Goal: Task Accomplishment & Management: Use online tool/utility

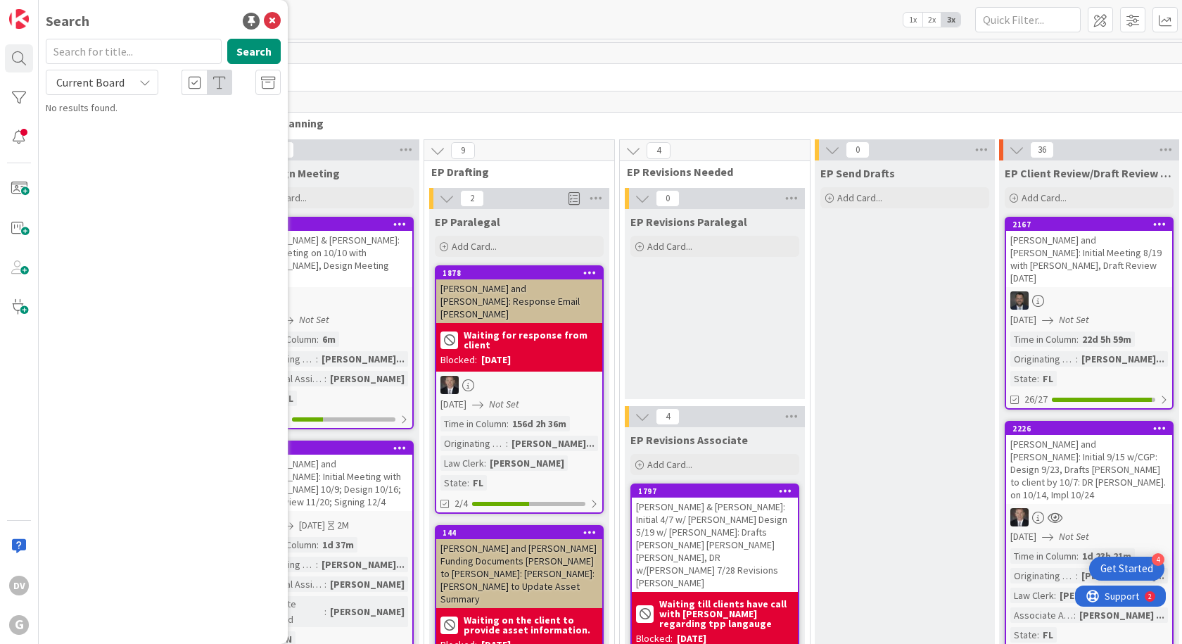
scroll to position [272, 0]
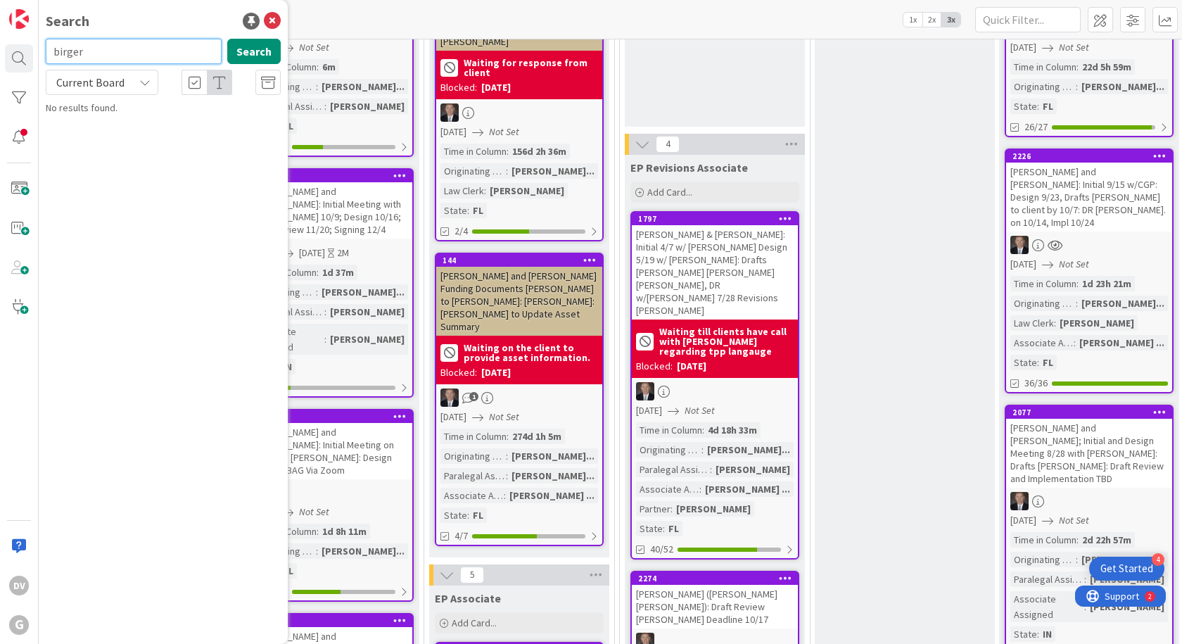
type input "birger"
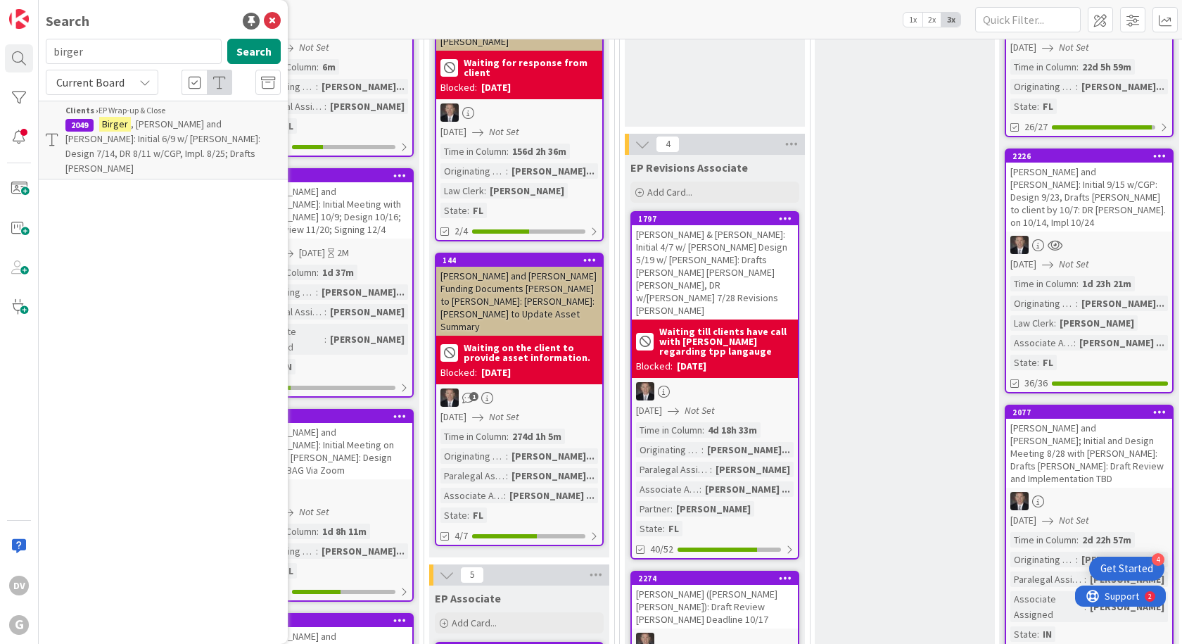
click at [157, 126] on span ", [PERSON_NAME] and [PERSON_NAME]: Initial 6/9 w/ [PERSON_NAME]: Design 7/14, D…" at bounding box center [162, 146] width 195 height 57
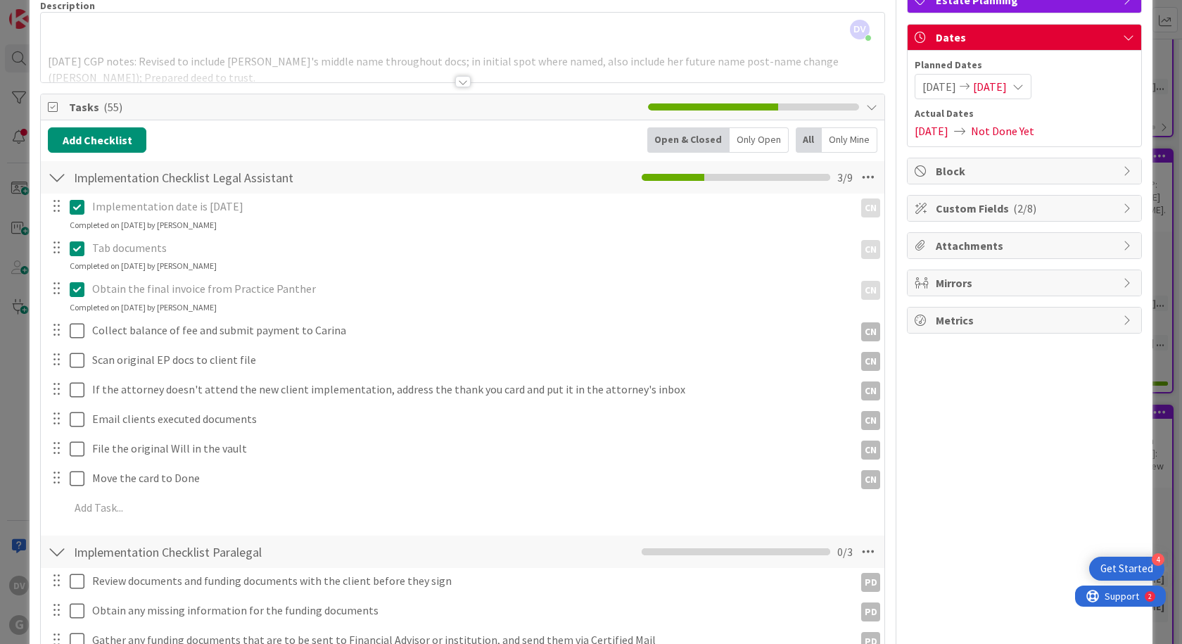
scroll to position [141, 0]
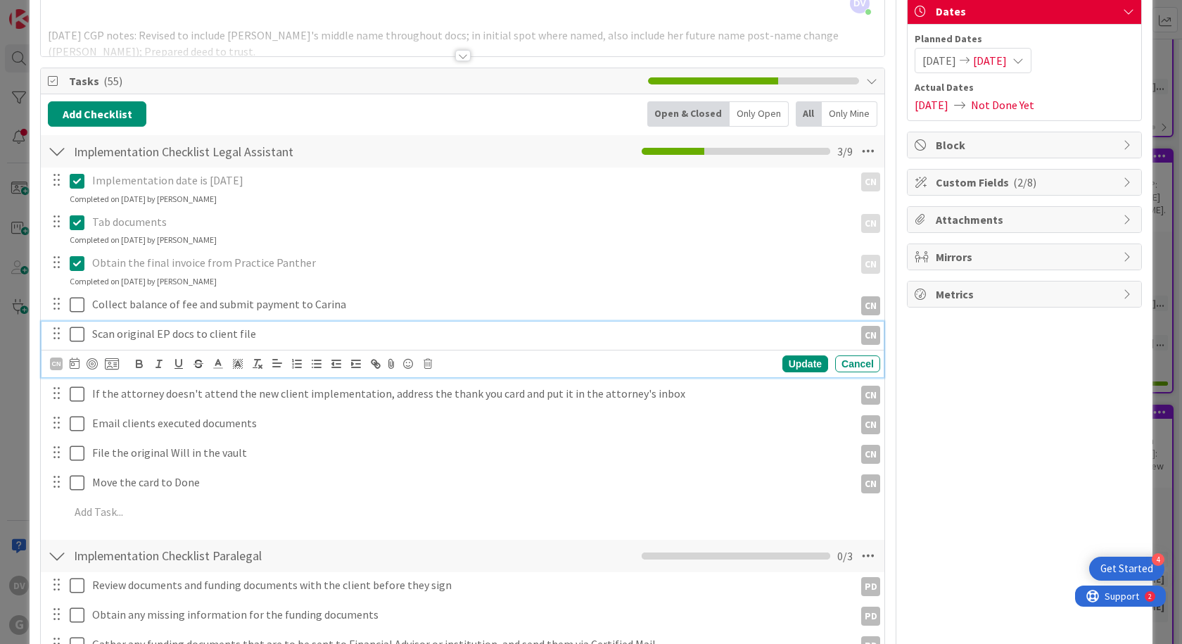
click at [71, 337] on icon at bounding box center [77, 334] width 15 height 17
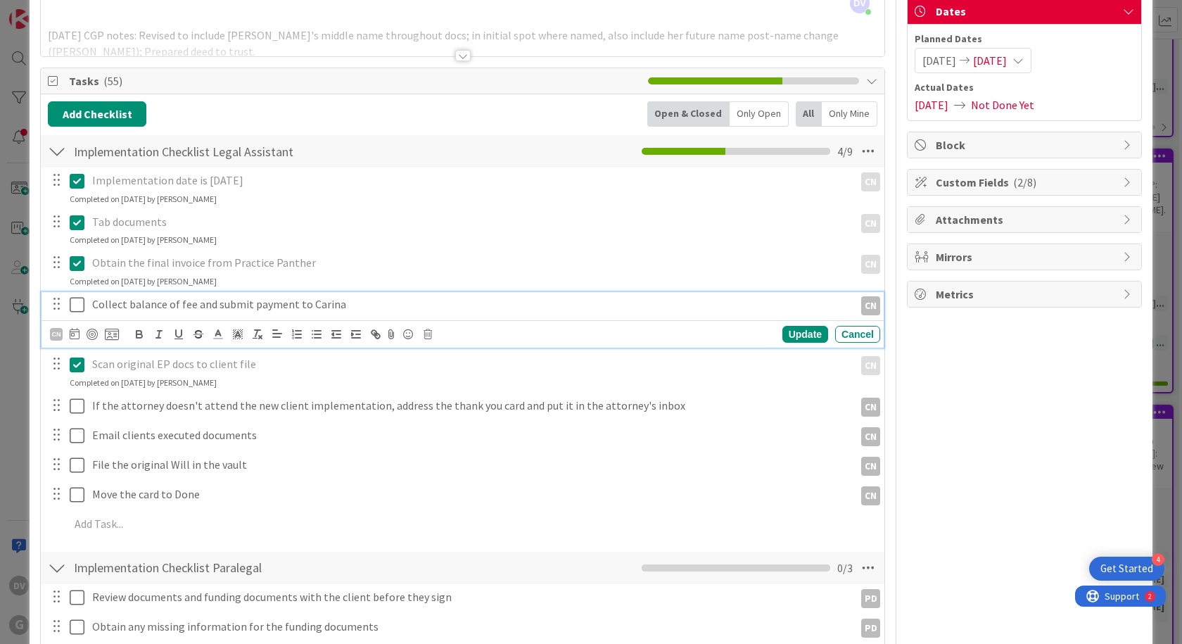
click at [77, 303] on icon at bounding box center [77, 304] width 15 height 17
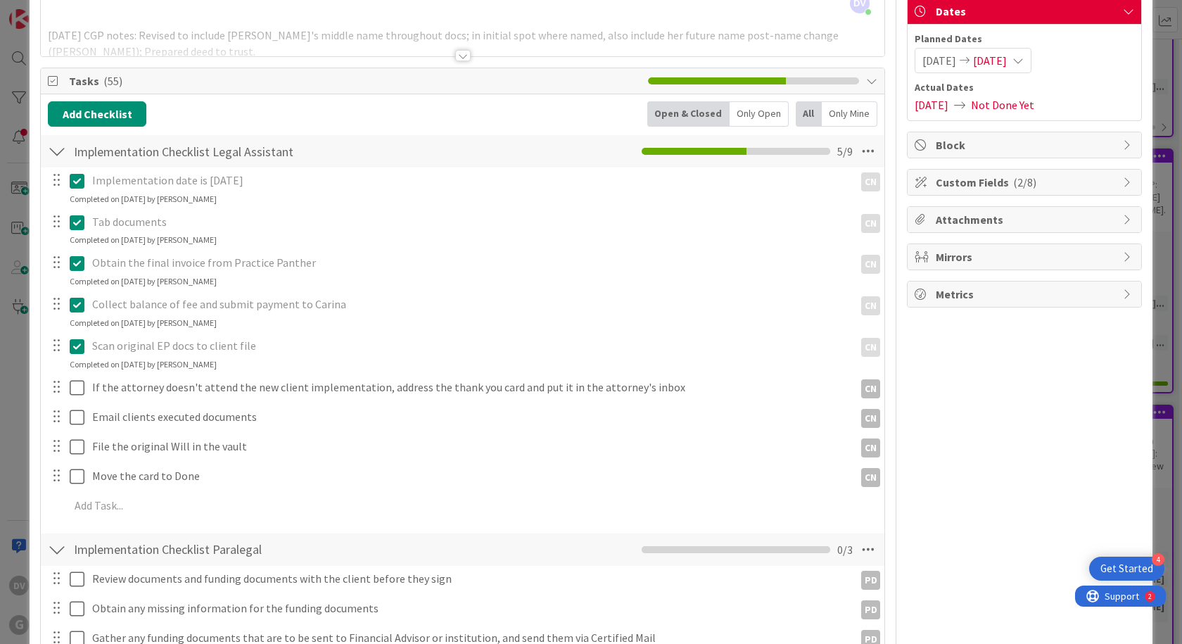
scroll to position [211, 0]
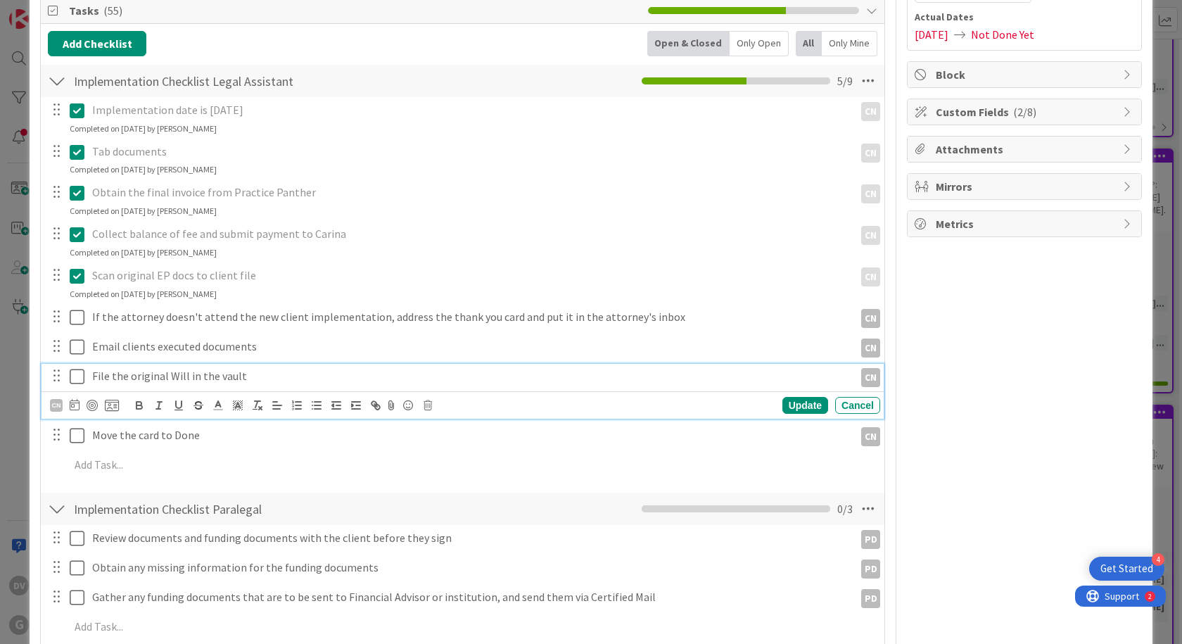
click at [77, 376] on icon at bounding box center [77, 376] width 15 height 17
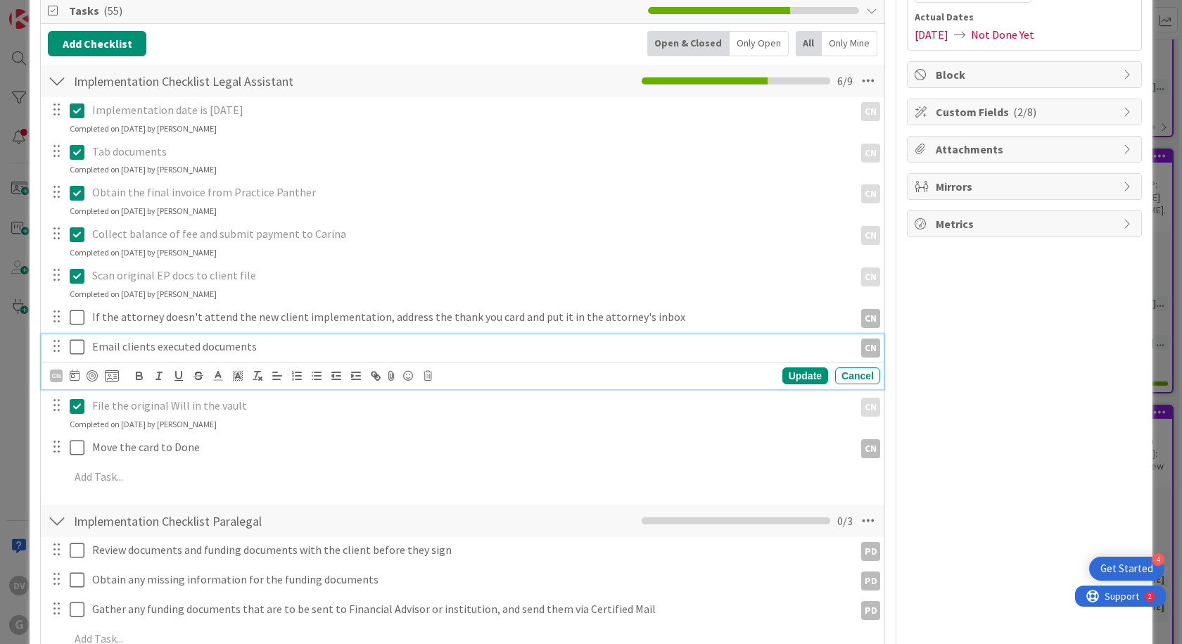
click at [77, 348] on icon at bounding box center [77, 346] width 15 height 17
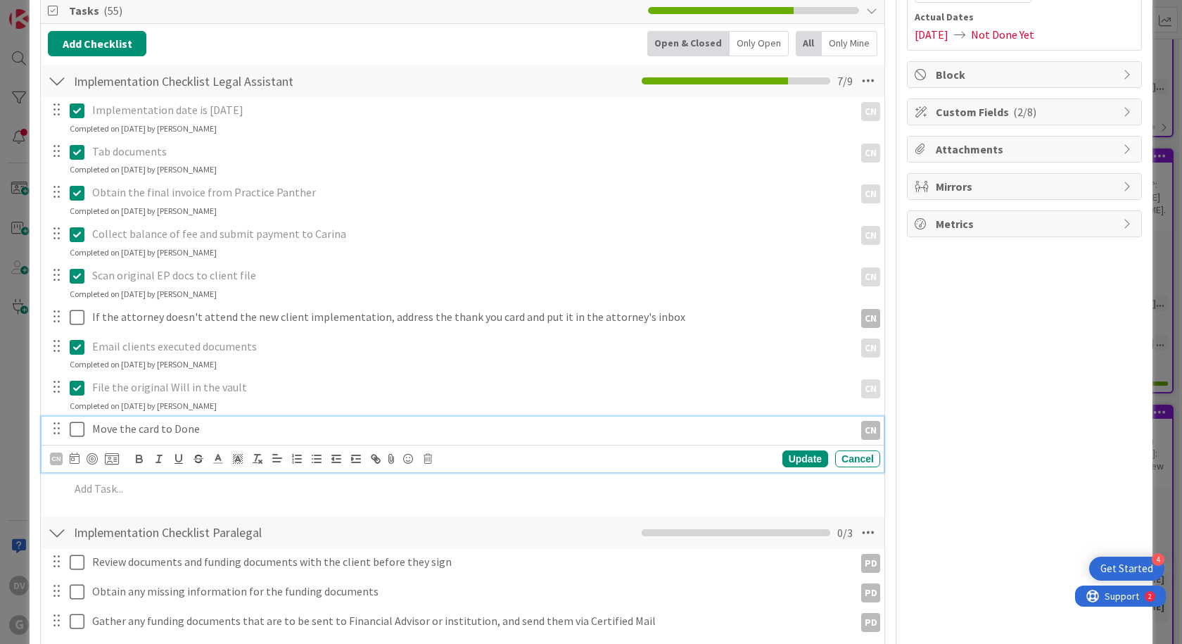
click at [86, 429] on button at bounding box center [78, 429] width 17 height 23
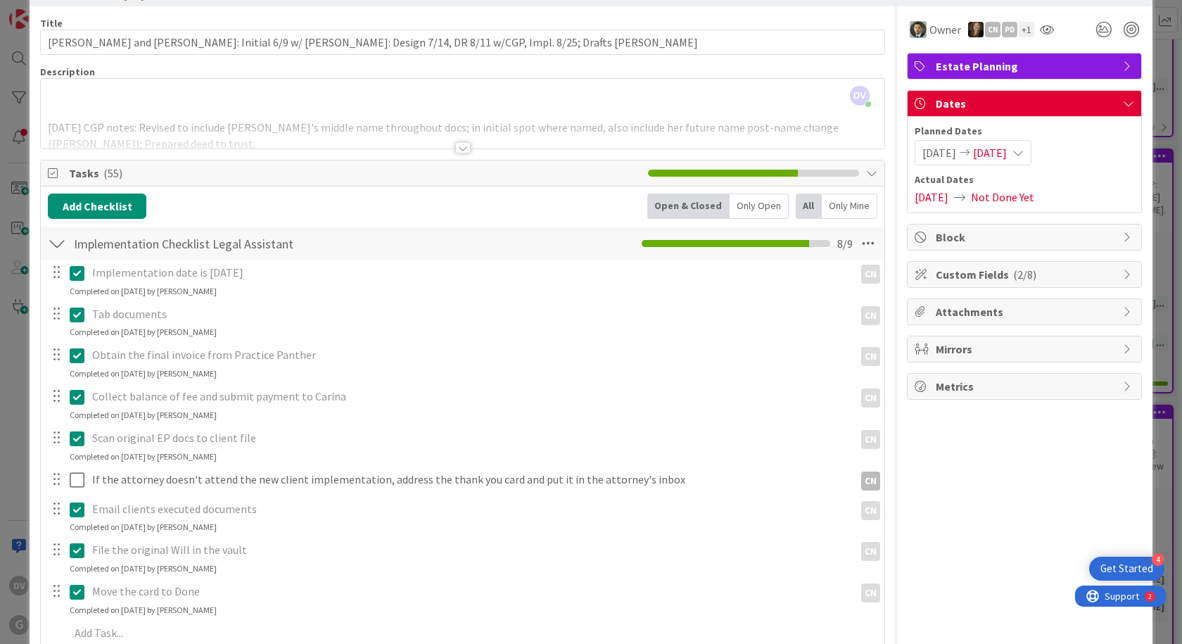
scroll to position [0, 0]
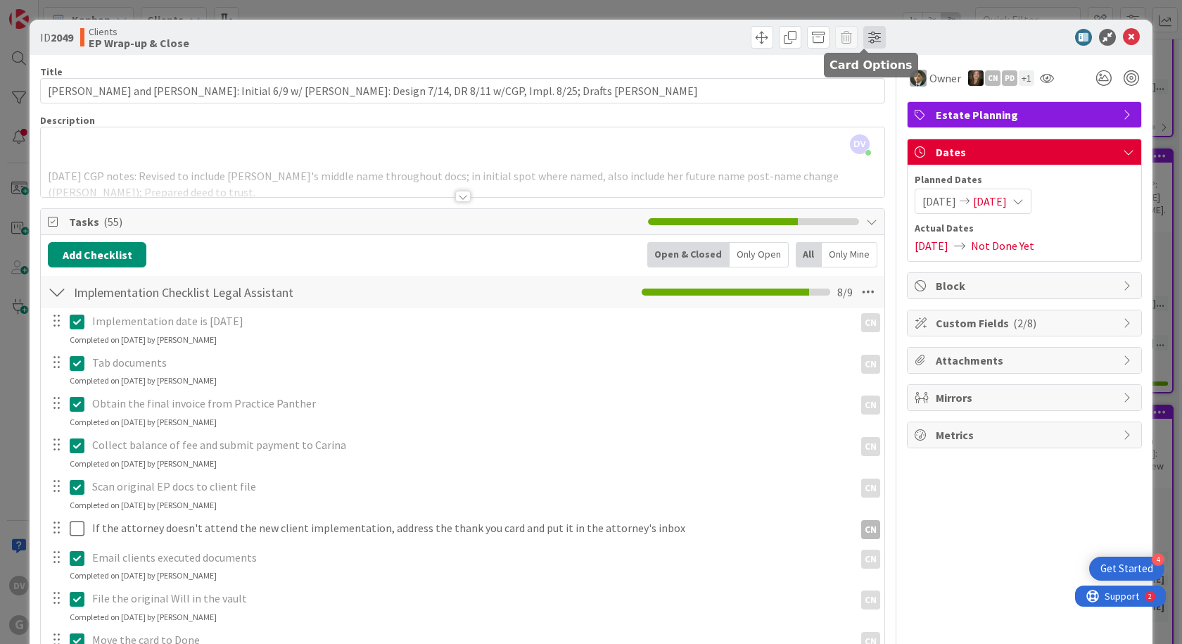
click at [868, 42] on span at bounding box center [874, 37] width 23 height 23
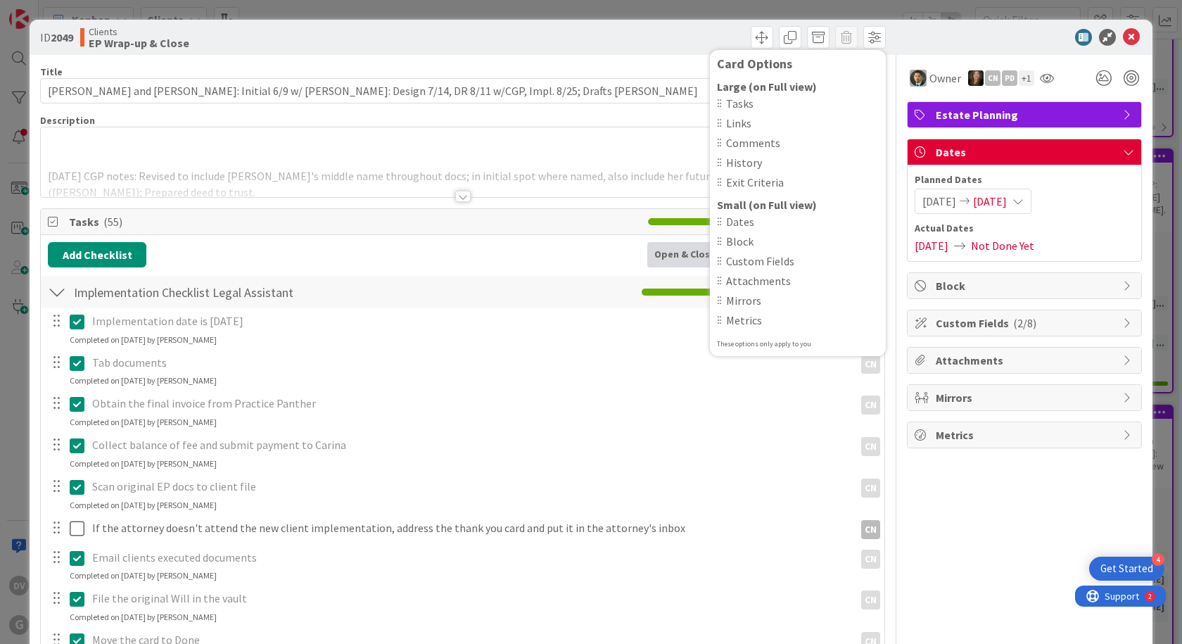
click at [661, 45] on div "Card Options Large (on Full view) Tasks Links Comments History Exit Criteria Sm…" at bounding box center [676, 37] width 419 height 23
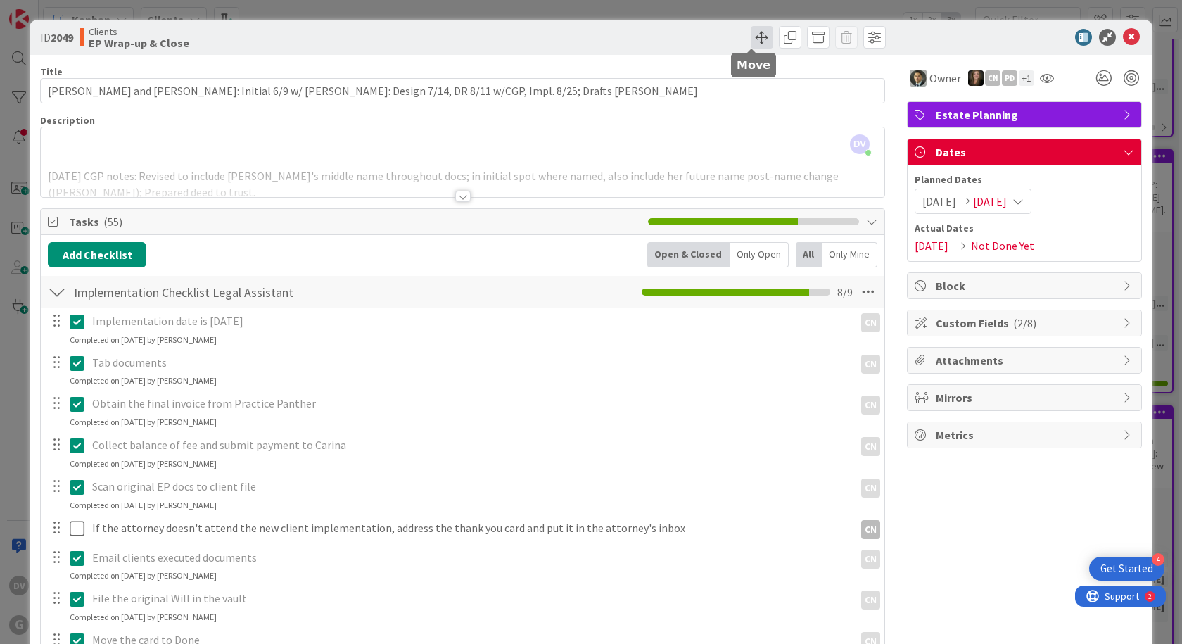
click at [751, 44] on span at bounding box center [762, 37] width 23 height 23
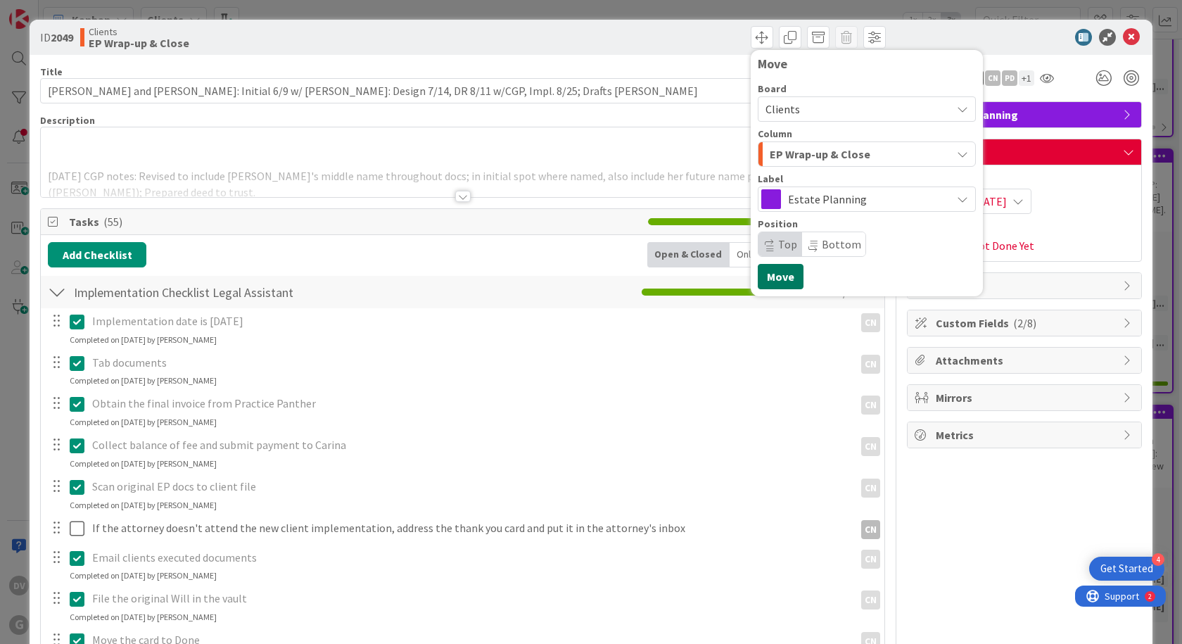
click at [773, 281] on button "Move" at bounding box center [781, 276] width 46 height 25
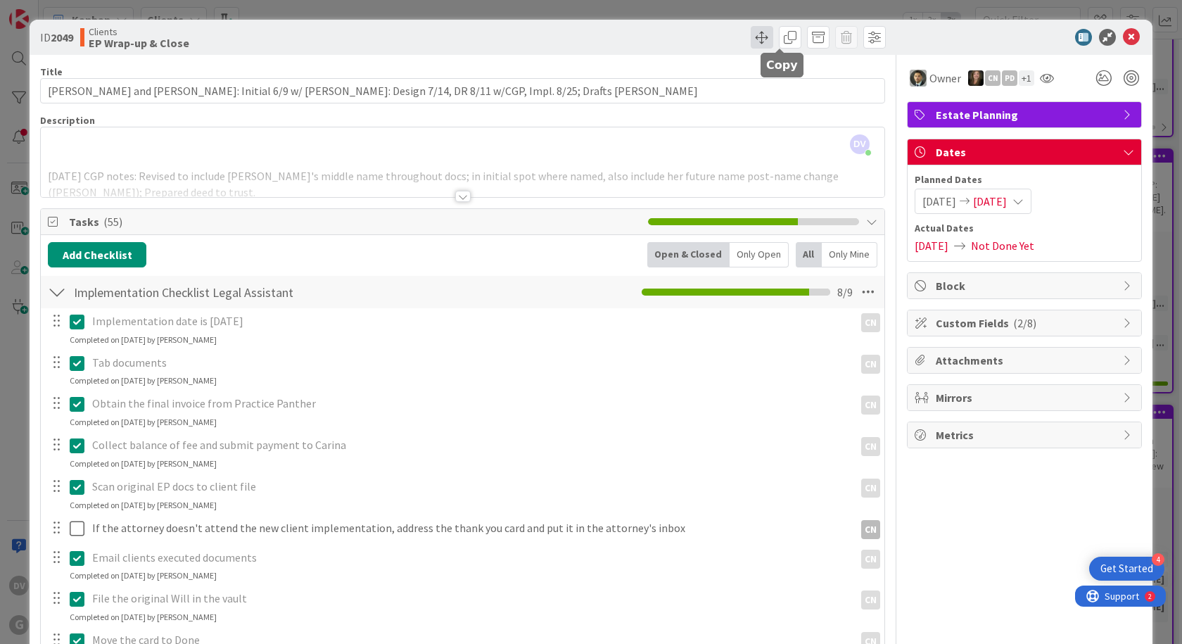
click at [761, 38] on span at bounding box center [762, 37] width 23 height 23
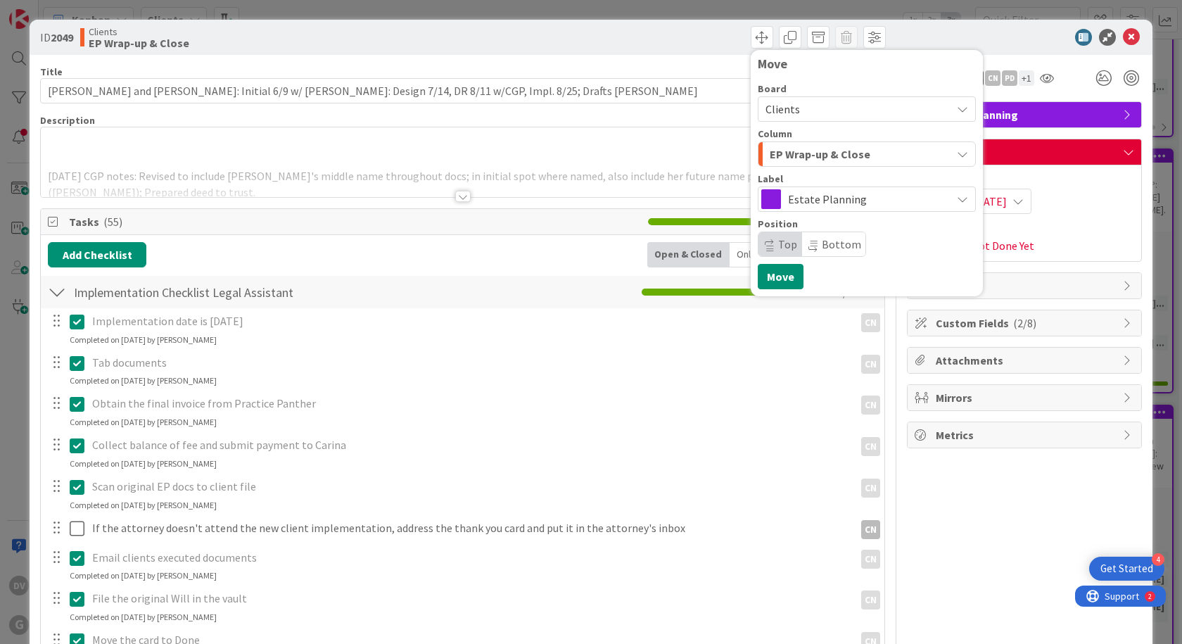
click at [814, 158] on span "EP Wrap-up & Close" at bounding box center [820, 154] width 101 height 18
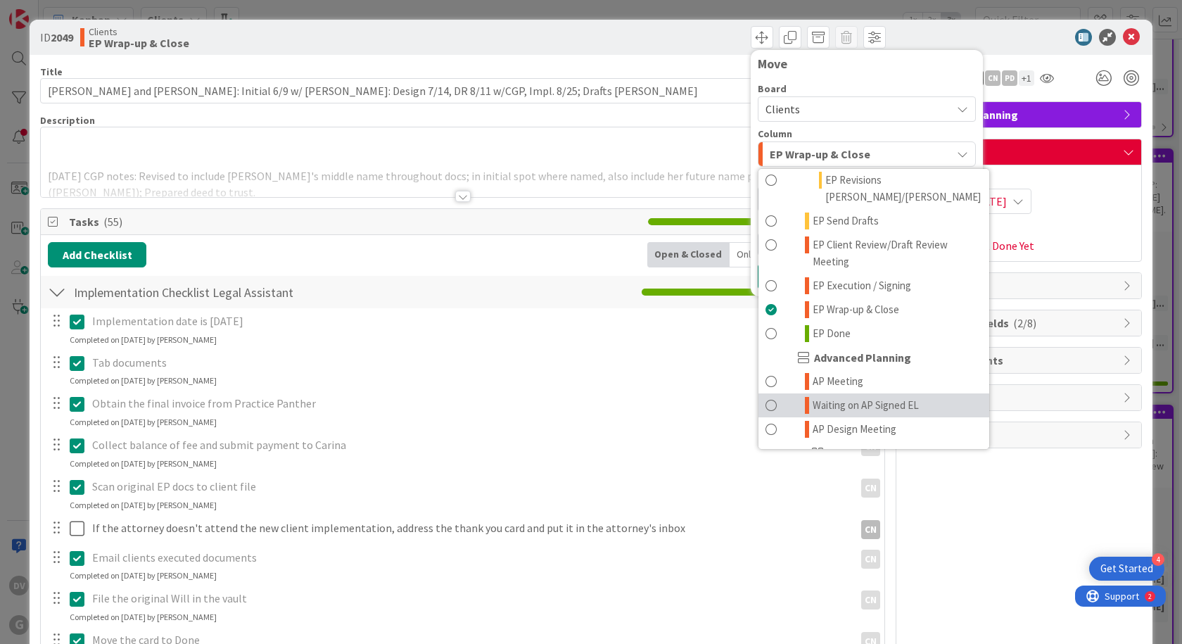
scroll to position [352, 0]
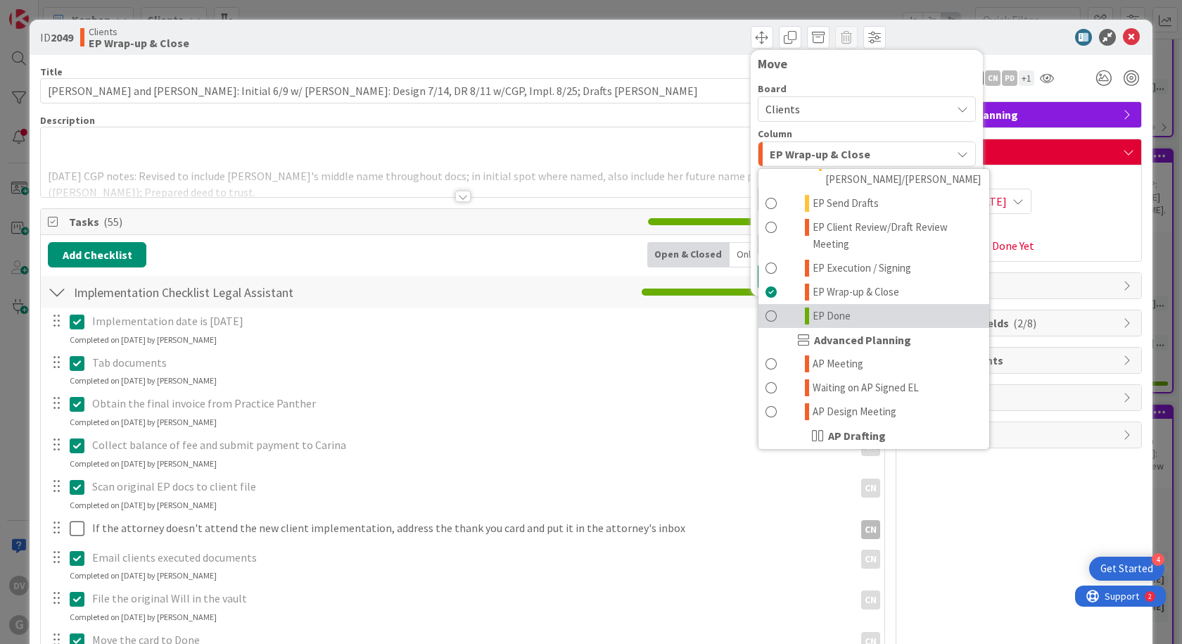
click at [835, 308] on span "EP Done" at bounding box center [832, 316] width 38 height 17
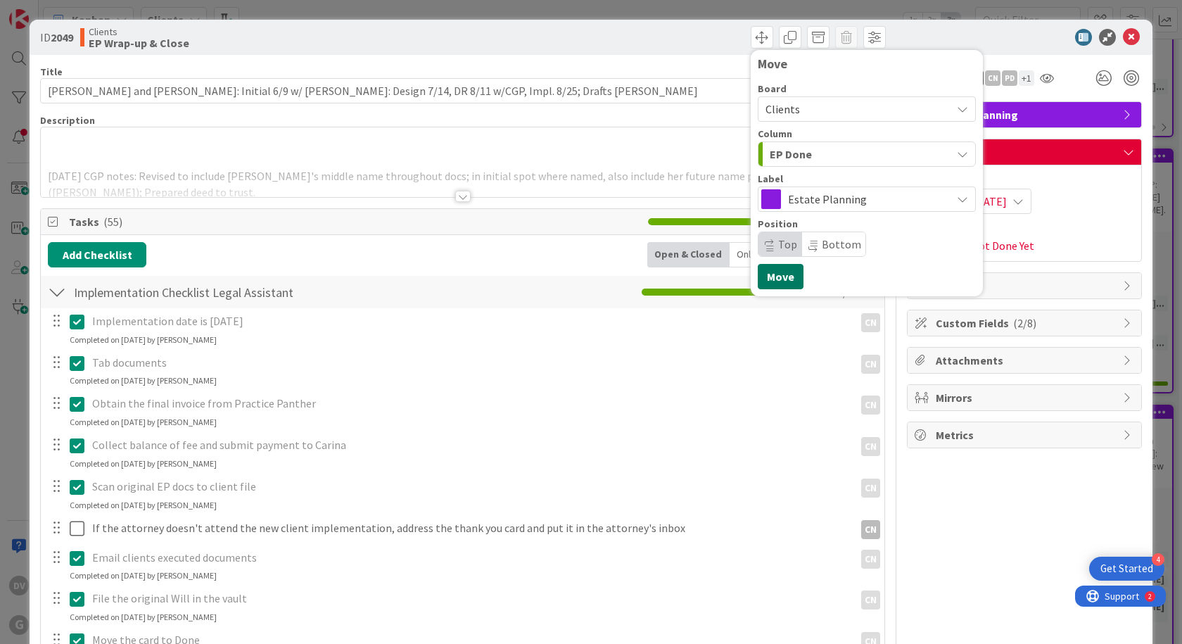
click at [775, 277] on button "Move" at bounding box center [781, 276] width 46 height 25
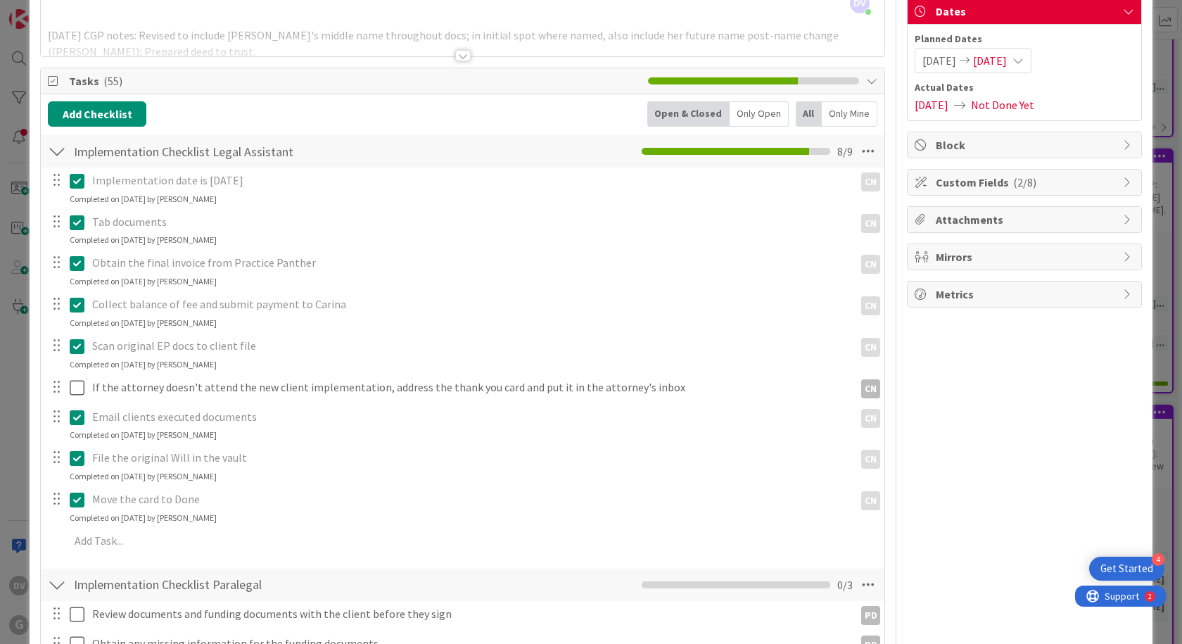
scroll to position [0, 0]
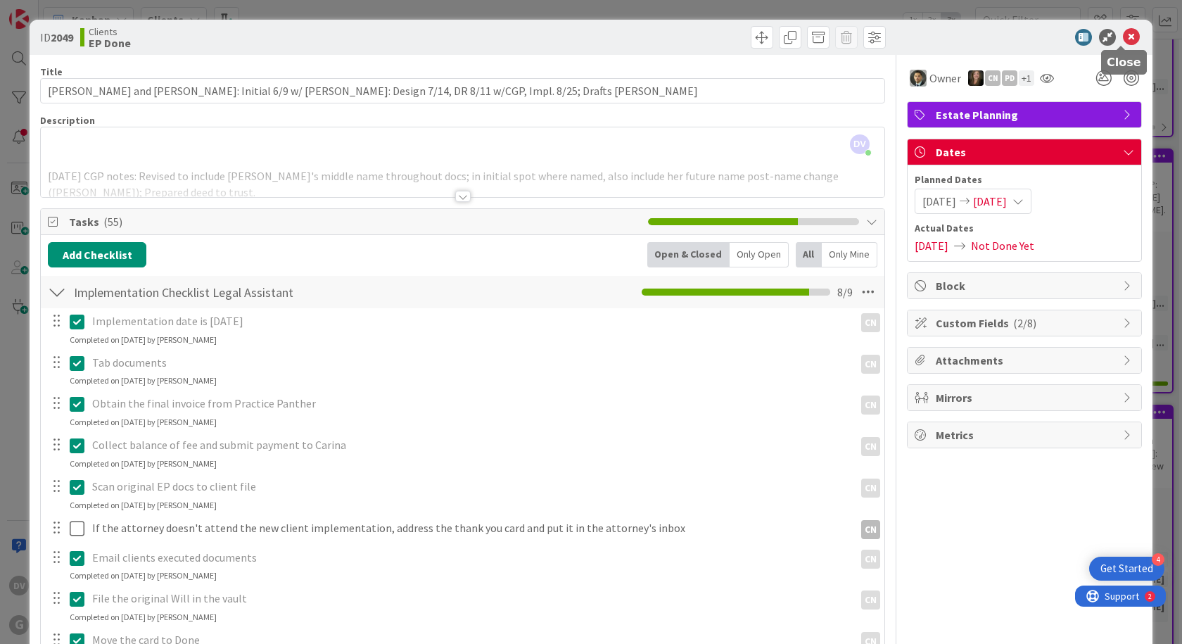
drag, startPoint x: 1122, startPoint y: 42, endPoint x: 1090, endPoint y: 44, distance: 31.7
click at [1123, 44] on icon at bounding box center [1131, 37] width 17 height 17
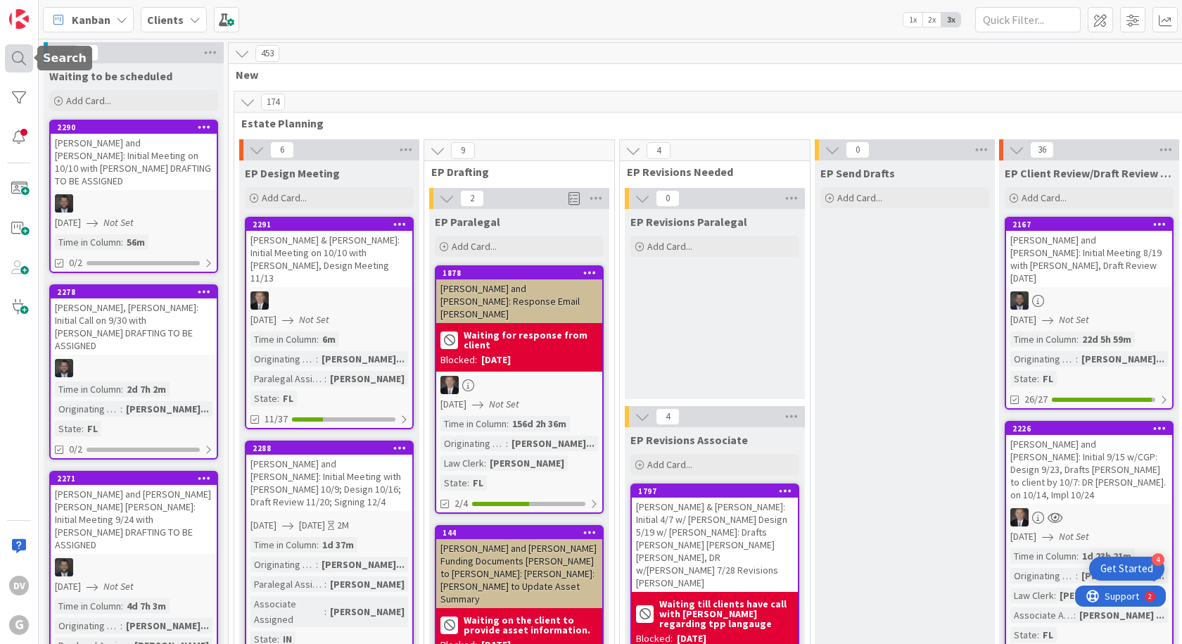
click at [29, 56] on div at bounding box center [19, 58] width 28 height 28
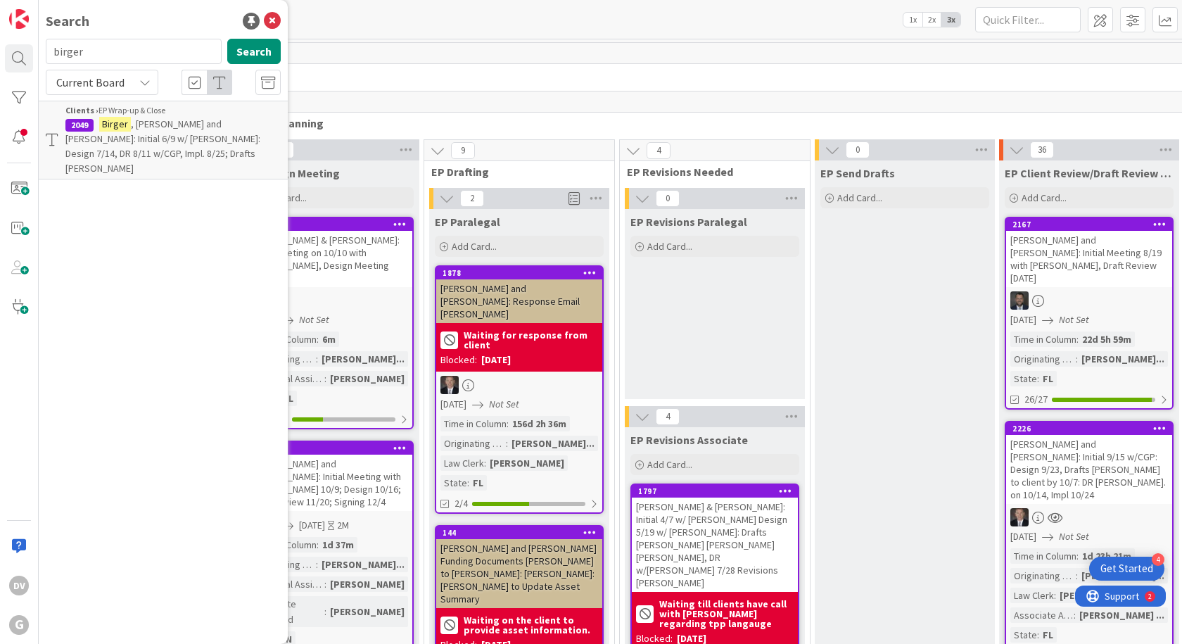
click at [115, 53] on input "birger" at bounding box center [134, 51] width 176 height 25
click at [190, 128] on span ", [PERSON_NAME] and [PERSON_NAME]: Initial 6/9 w/ [PERSON_NAME]: Design 7/14, D…" at bounding box center [162, 146] width 195 height 57
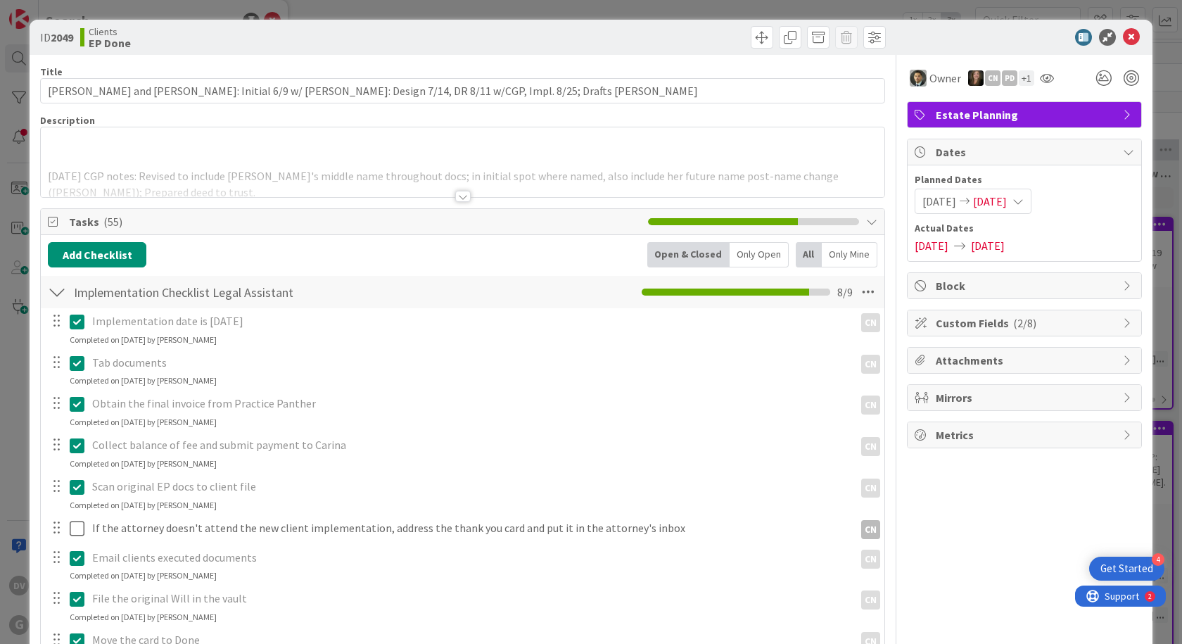
click at [448, 170] on div at bounding box center [463, 179] width 844 height 36
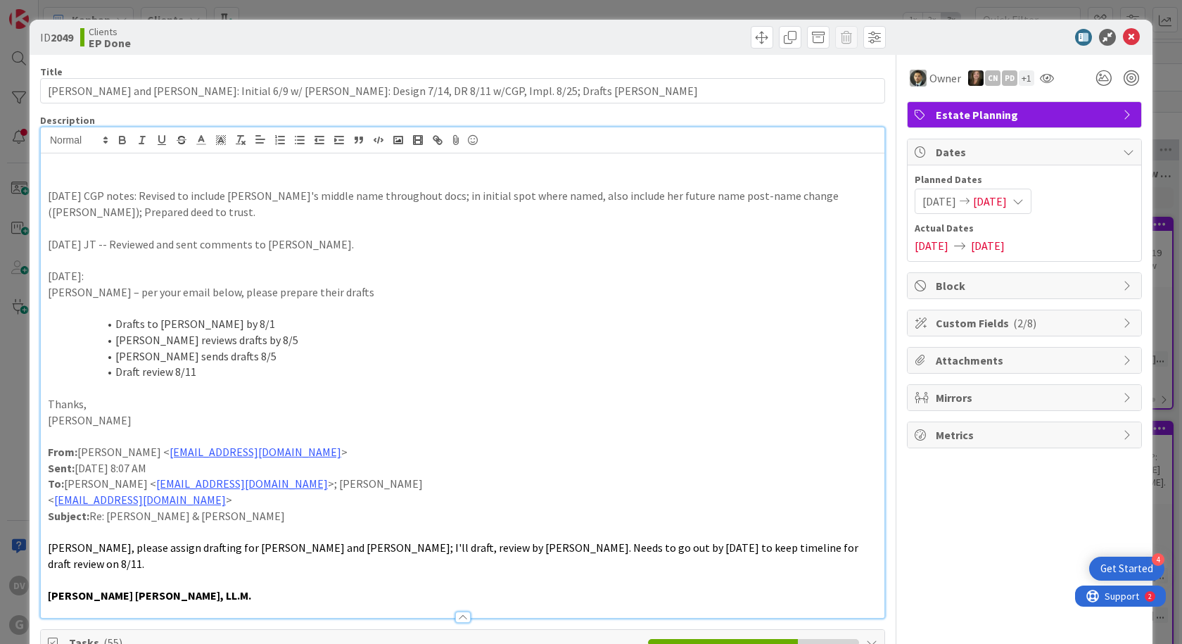
click at [338, 194] on p "[DATE] CGP notes: Revised to include [PERSON_NAME]'s middle name throughout doc…" at bounding box center [463, 204] width 830 height 32
click at [134, 196] on p "[DATE] CGP notes: Revised to include [PERSON_NAME]'s middle name throughout doc…" at bounding box center [463, 204] width 830 height 32
click at [85, 193] on p "[DATE] CGP notes: Revised to include [PERSON_NAME]'s middle name throughout doc…" at bounding box center [463, 204] width 830 height 32
click at [72, 178] on p at bounding box center [463, 180] width 830 height 16
click at [111, 179] on p "[DATE]:" at bounding box center [463, 180] width 830 height 16
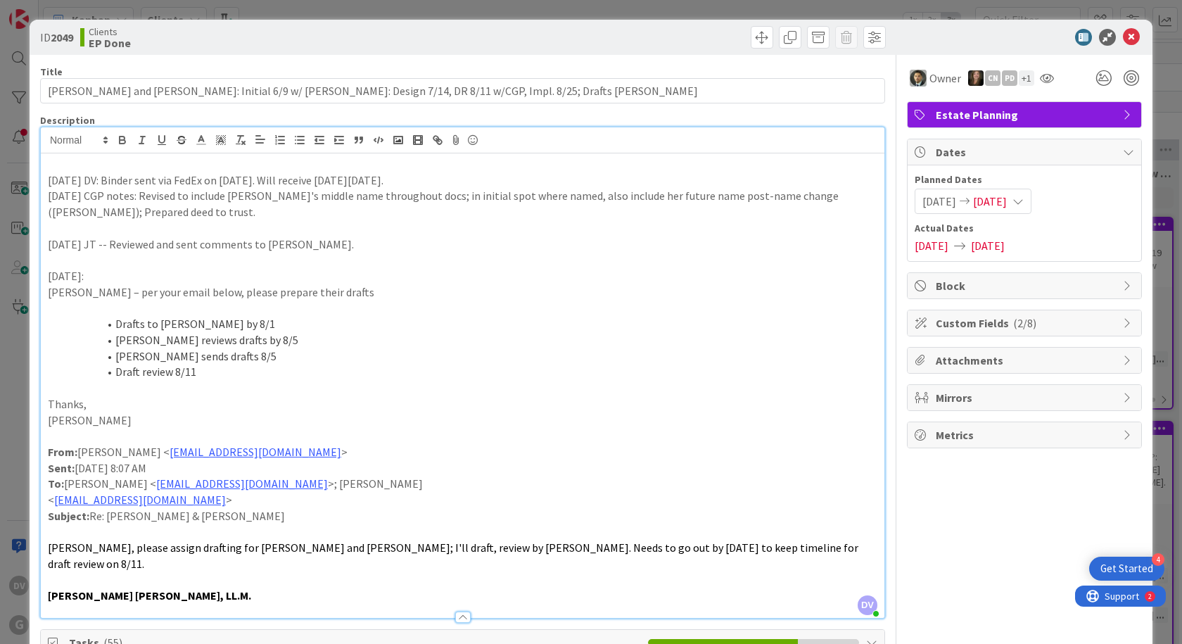
click at [313, 191] on p "[DATE] CGP notes: Revised to include [PERSON_NAME]'s middle name throughout doc…" at bounding box center [463, 204] width 830 height 32
click at [430, 186] on p "[DATE] DV: Binder sent via FedEx on [DATE]. Will receive [DATE][DATE]." at bounding box center [463, 180] width 830 height 16
click at [460, 180] on p "[DATE] DV: Binder sent via FedEx on [DATE]. Will receive [DATE][DATE]." at bounding box center [463, 180] width 830 height 16
click at [251, 182] on p "[DATE] DV: Binder sent via FedEx on [DATE]. Will receive [DATE][DATE]." at bounding box center [463, 180] width 830 height 16
click at [310, 177] on p "[DATE] DV: Binder sent via FedEx on [DATE]. Will receive [DATE][DATE]." at bounding box center [463, 180] width 830 height 16
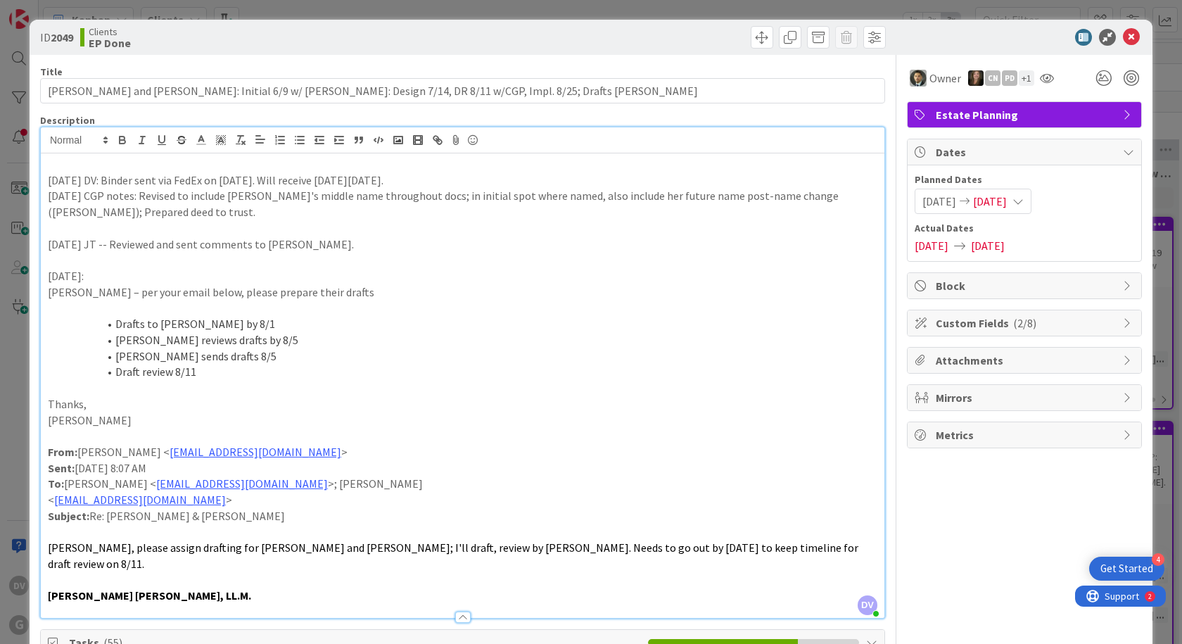
click at [457, 176] on p "[DATE] DV: Binder sent via FedEx on [DATE]. Will receive [DATE][DATE]." at bounding box center [463, 180] width 830 height 16
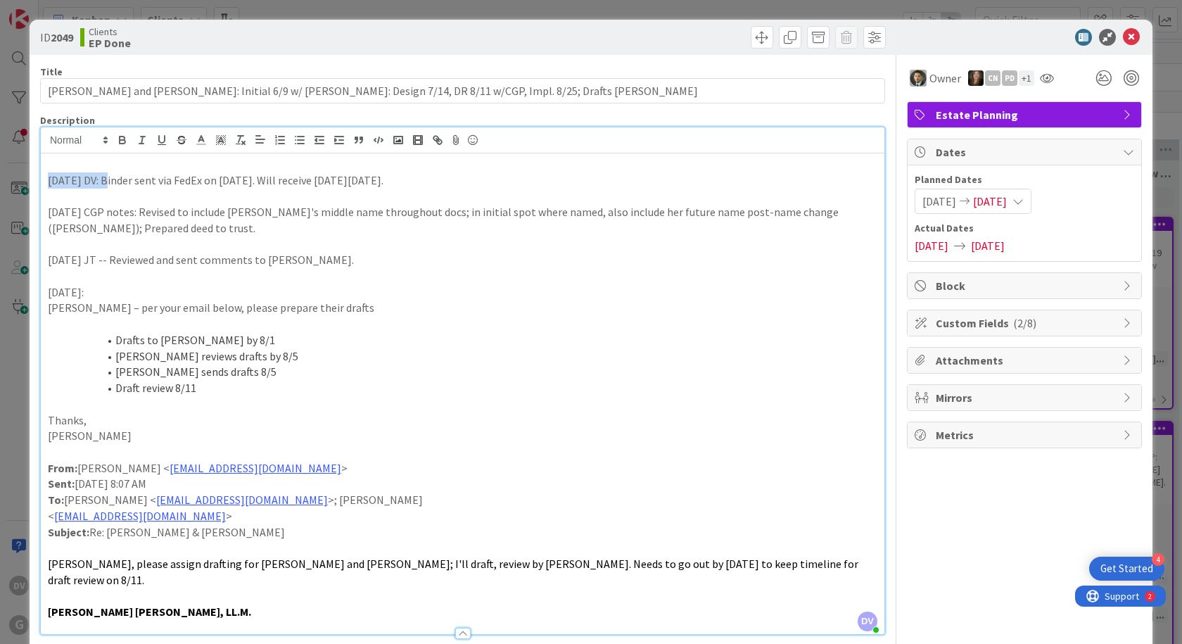
drag, startPoint x: 49, startPoint y: 179, endPoint x: 104, endPoint y: 180, distance: 55.6
click at [104, 180] on p "[DATE] DV: Binder sent via FedEx on [DATE]. Will receive [DATE][DATE]." at bounding box center [463, 180] width 830 height 16
click at [119, 134] on icon "button" at bounding box center [122, 140] width 13 height 13
click at [115, 172] on p "[DATE] DV: Binder sent via FedEx on [DATE]. Will receive [DATE][DATE]." at bounding box center [463, 180] width 830 height 16
click at [1127, 37] on icon at bounding box center [1131, 37] width 17 height 17
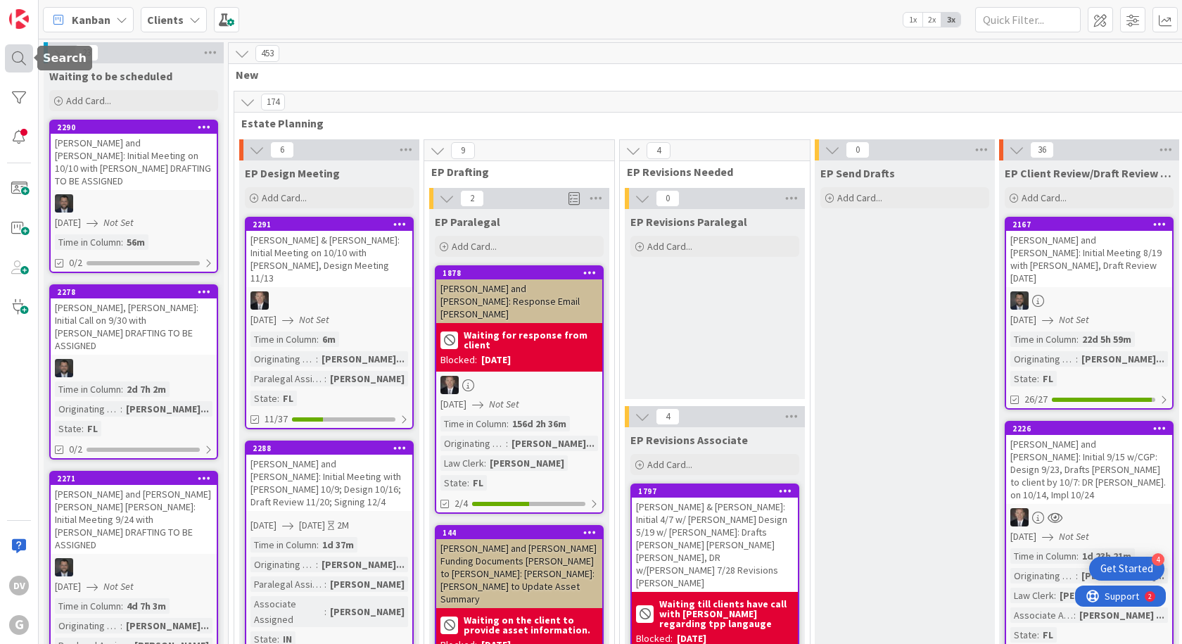
click at [22, 56] on div at bounding box center [19, 58] width 28 height 28
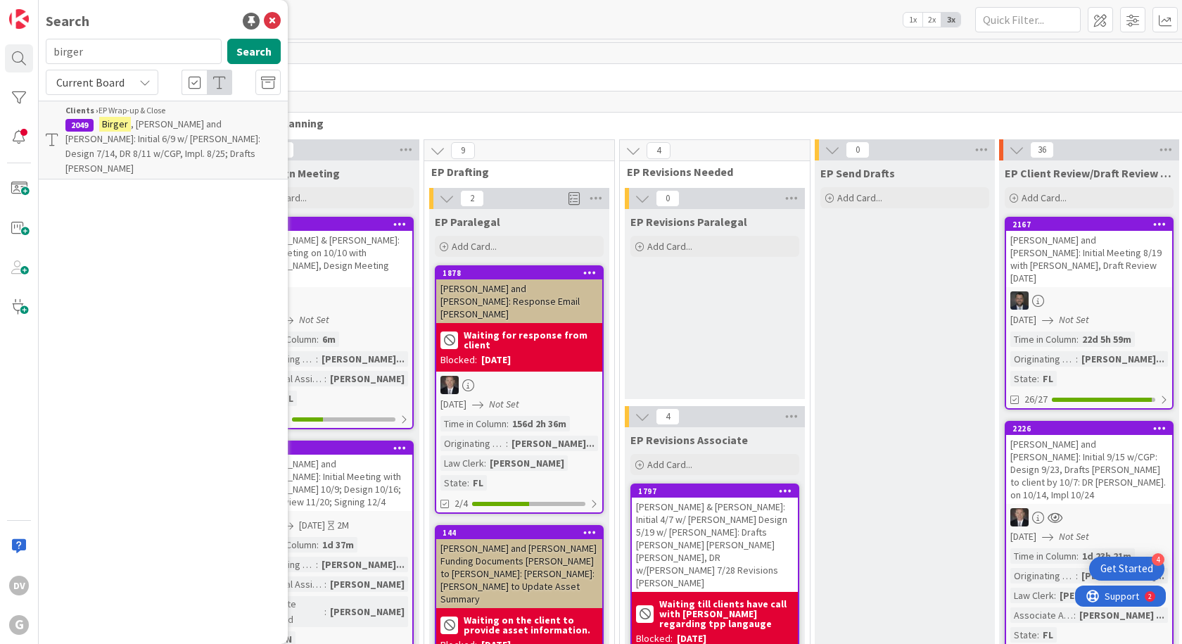
click at [94, 55] on input "birger" at bounding box center [134, 51] width 176 height 25
type input "[PERSON_NAME]"
click at [262, 51] on button "Search" at bounding box center [253, 51] width 53 height 25
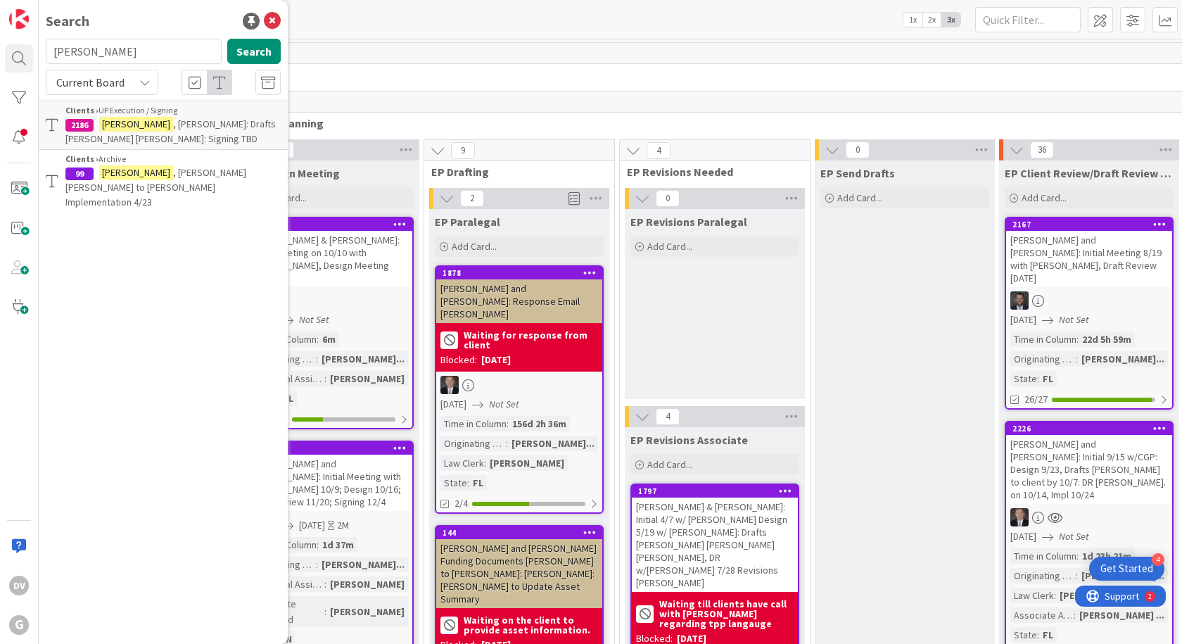
click at [159, 179] on p "[PERSON_NAME] [PERSON_NAME] to [PERSON_NAME] Implementation 4/23" at bounding box center [172, 187] width 215 height 44
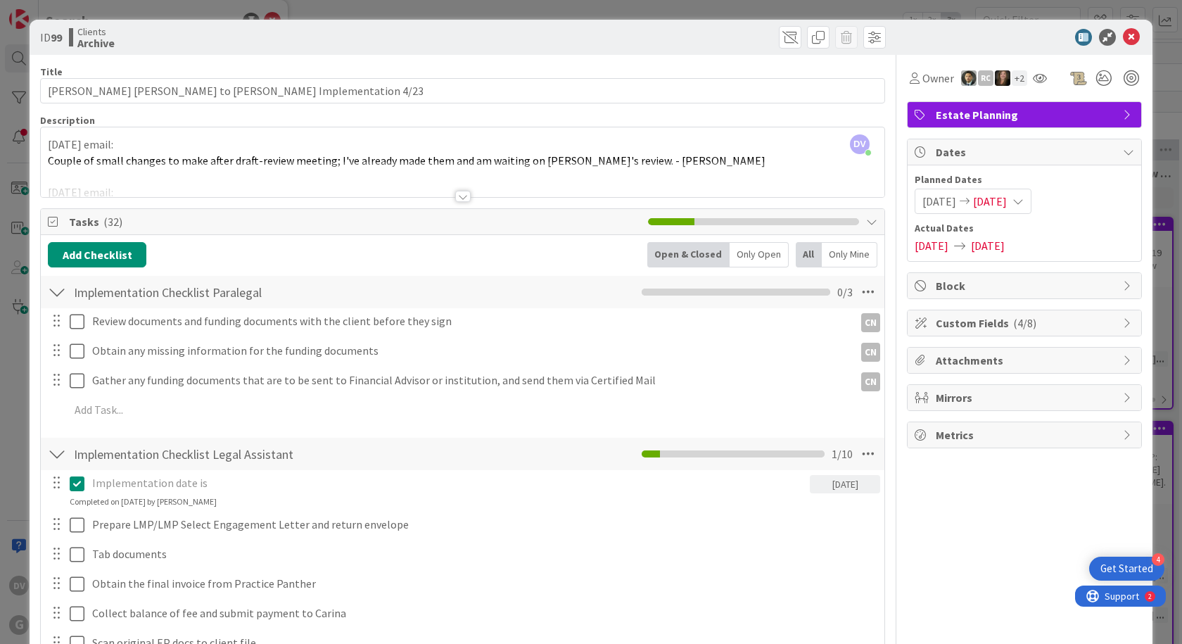
click at [463, 196] on div at bounding box center [462, 196] width 15 height 11
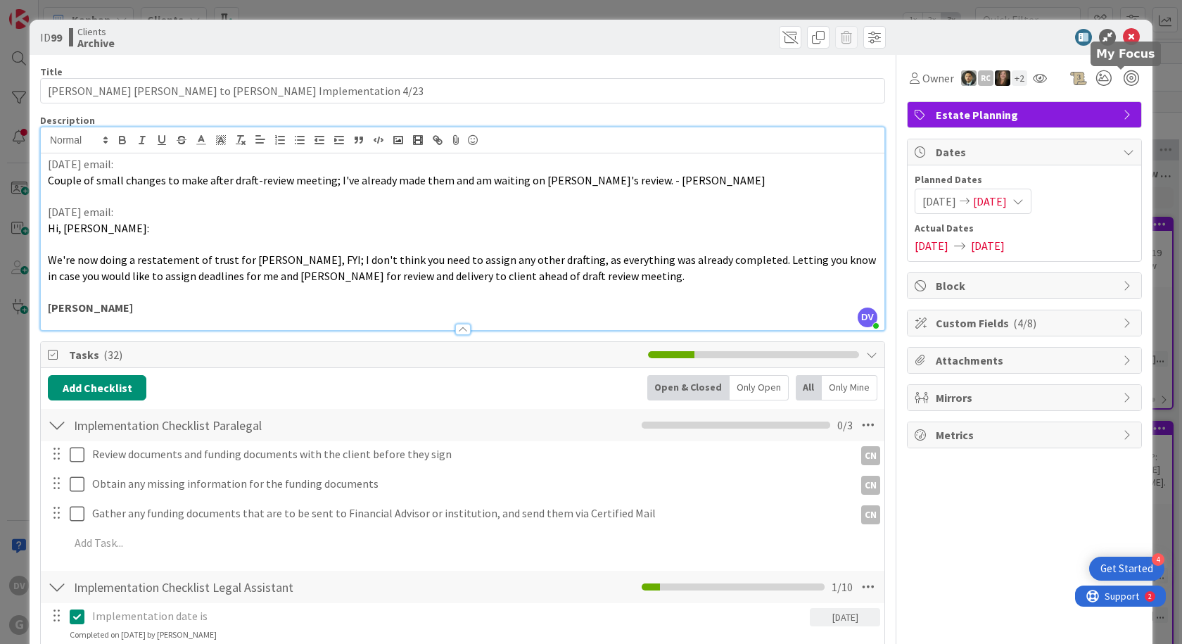
click at [1123, 32] on icon at bounding box center [1131, 37] width 17 height 17
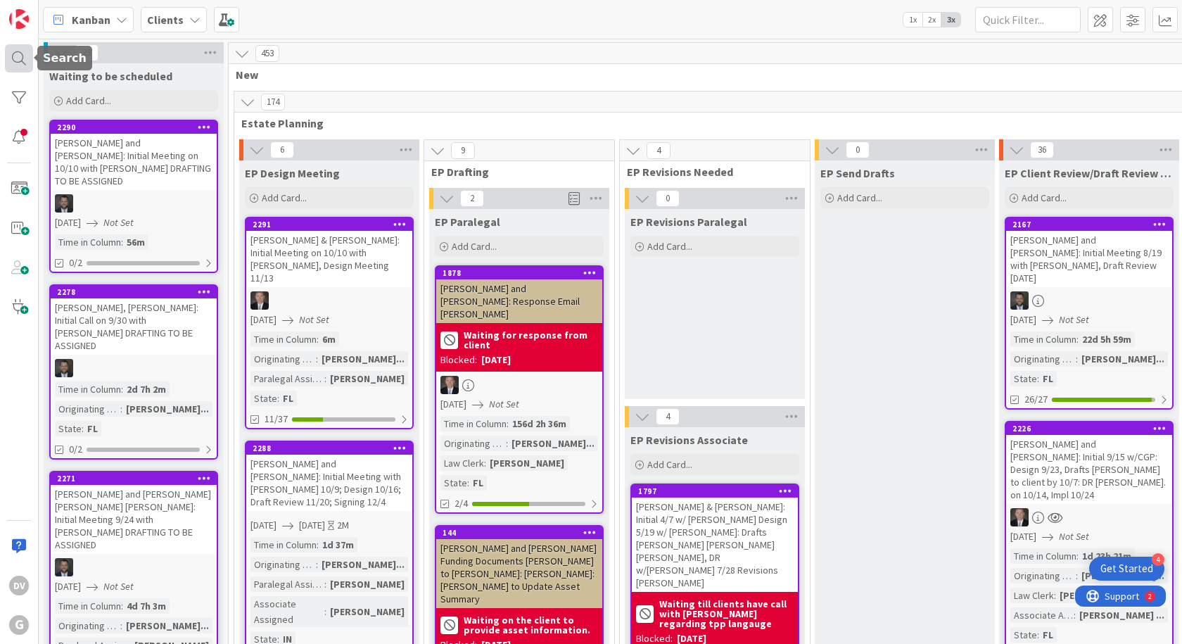
click at [19, 51] on div at bounding box center [19, 58] width 28 height 28
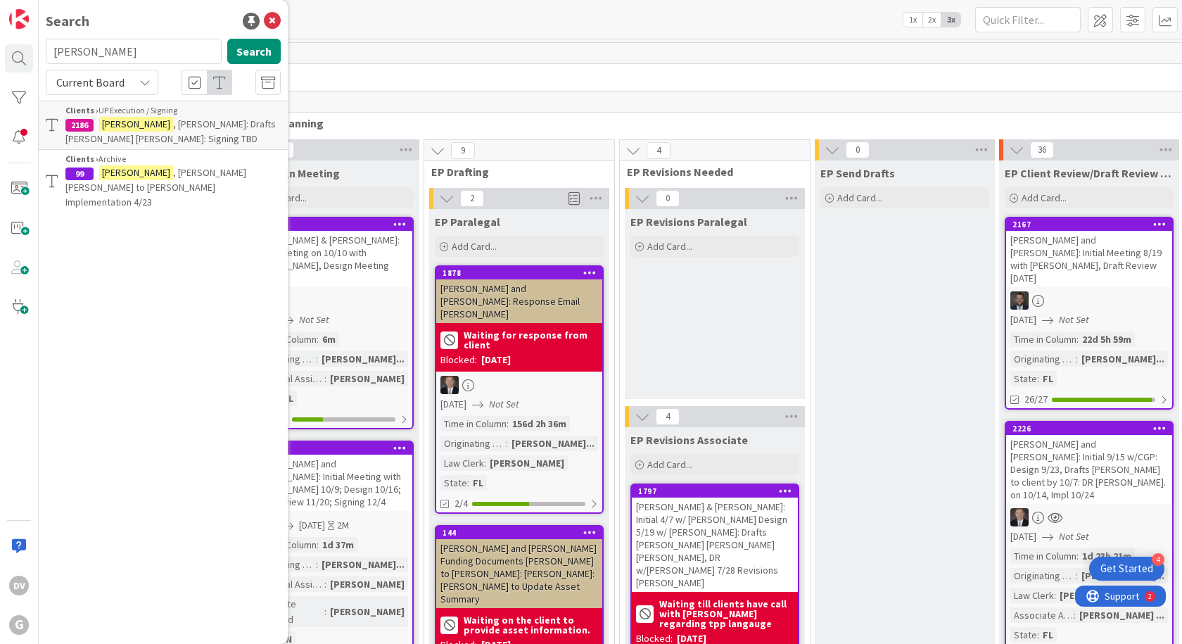
click at [193, 136] on p "[PERSON_NAME]: Drafts [PERSON_NAME] [PERSON_NAME]: Signing TBD" at bounding box center [172, 132] width 215 height 30
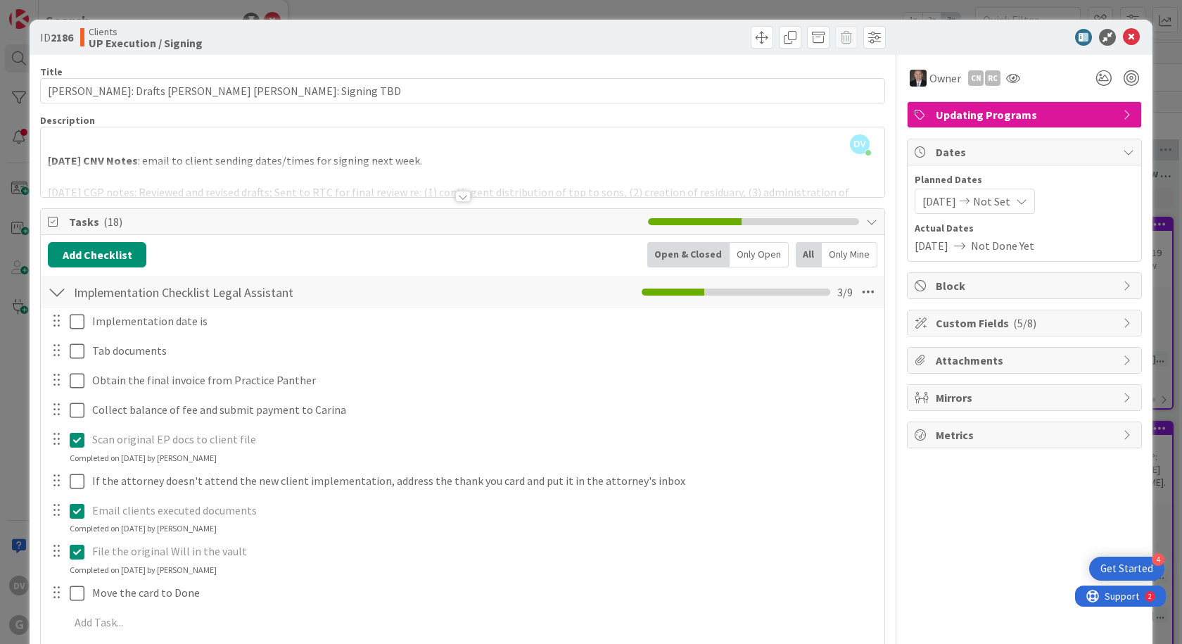
click at [399, 177] on div at bounding box center [463, 179] width 844 height 36
